Goal: Navigation & Orientation: Go to known website

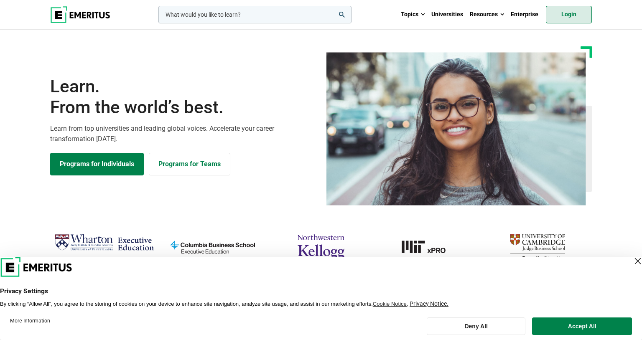
click at [572, 16] on link "Login" at bounding box center [569, 15] width 46 height 18
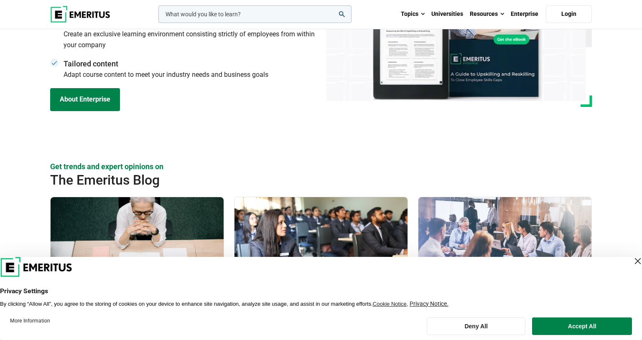
scroll to position [2347, 0]
